Goal: Task Accomplishment & Management: Use online tool/utility

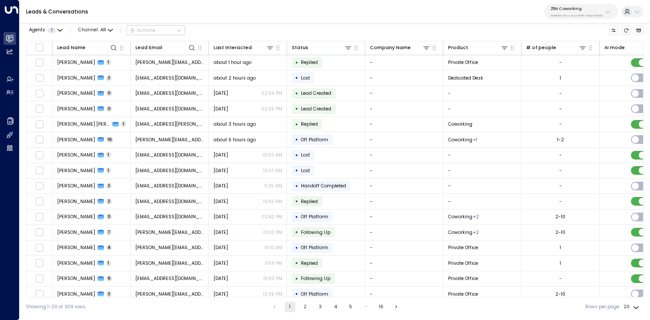
click at [606, 9] on icon at bounding box center [607, 11] width 7 height 7
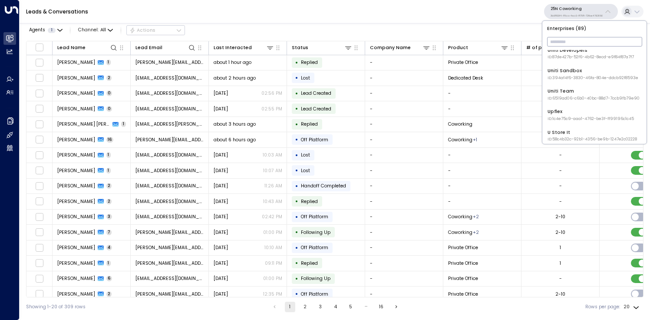
scroll to position [1545, 0]
click at [560, 132] on div "U Store It ID: 58c4b32c-92b1-4356-be9b-1247e2c02228" at bounding box center [591, 135] width 89 height 13
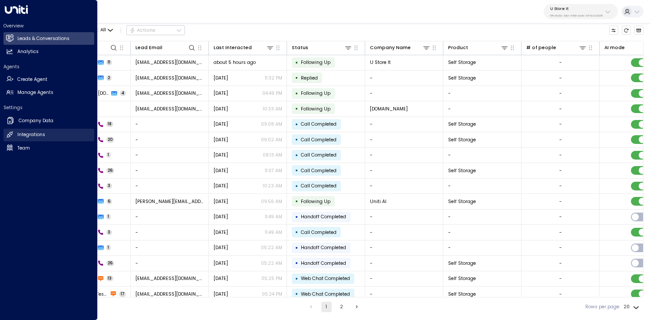
click at [13, 135] on icon at bounding box center [9, 134] width 7 height 7
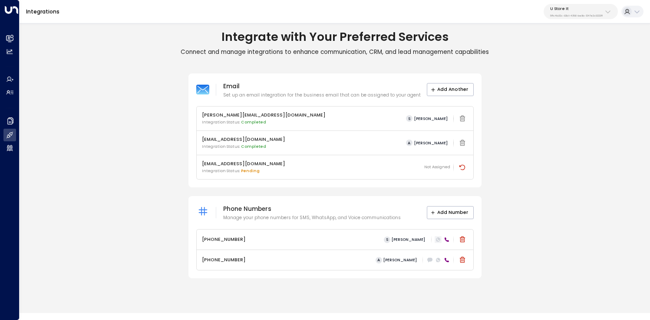
click at [438, 240] on icon at bounding box center [438, 239] width 3 height 3
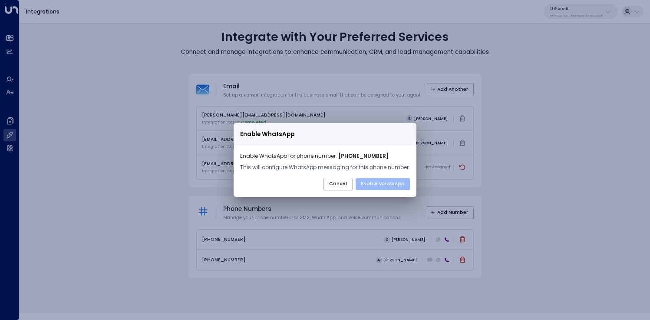
click at [371, 181] on button "Enable WhatsApp" at bounding box center [383, 184] width 54 height 12
click at [336, 181] on button "Cancel" at bounding box center [337, 184] width 29 height 13
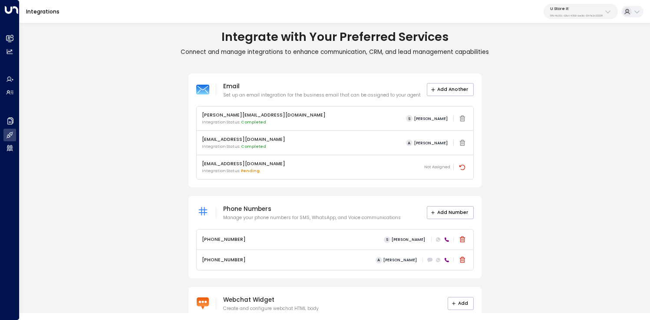
scroll to position [47, 0]
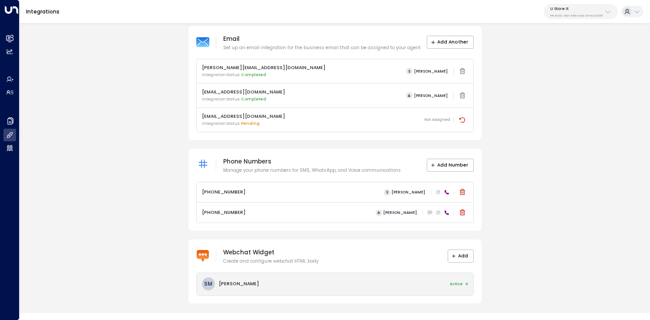
click at [294, 285] on div "SM [PERSON_NAME] Active" at bounding box center [335, 284] width 277 height 22
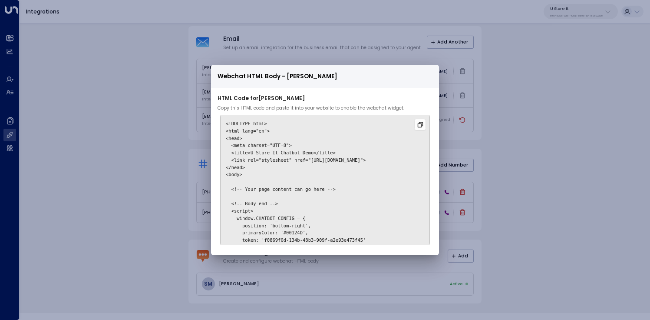
scroll to position [38, 0]
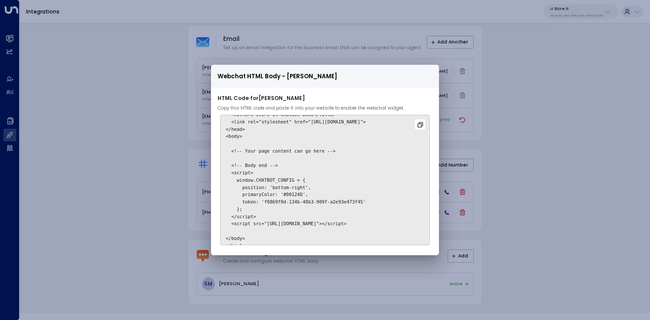
drag, startPoint x: 241, startPoint y: 235, endPoint x: 217, endPoint y: 226, distance: 25.0
click at [220, 226] on pre "<!DOCTYPE html> <html lang="en"> <head> <meta charset="UTF-8"> <title>U Store I…" at bounding box center [325, 180] width 210 height 130
copy code "</body> </html>"
